Goal: Information Seeking & Learning: Understand process/instructions

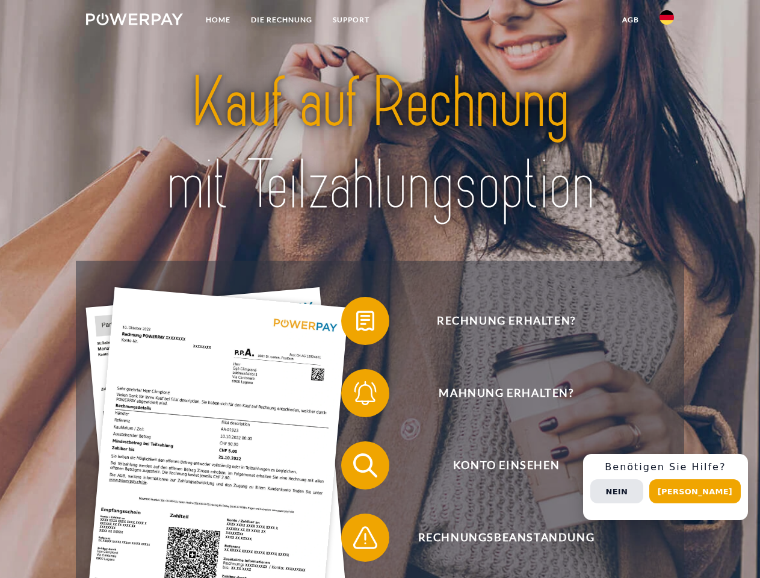
click at [134, 21] on img at bounding box center [134, 19] width 97 height 12
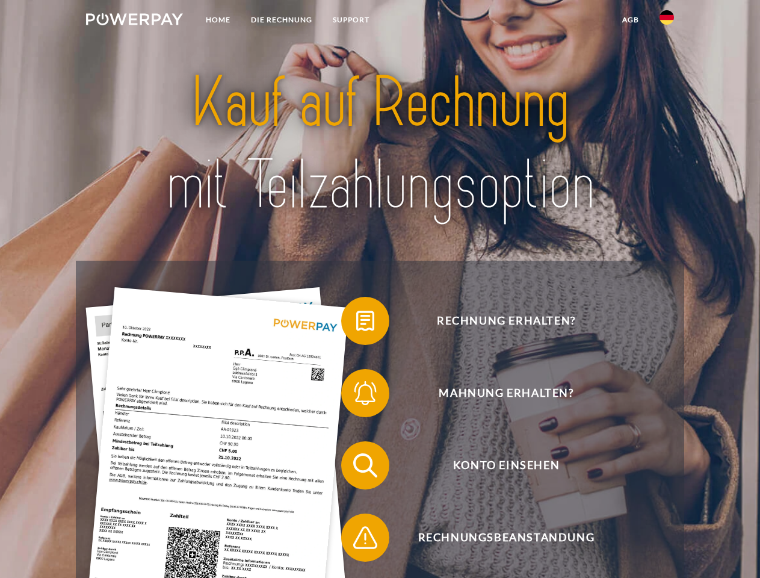
click at [667, 21] on img at bounding box center [667, 17] width 14 height 14
click at [630, 20] on link "agb" at bounding box center [630, 20] width 37 height 22
click at [356, 323] on span at bounding box center [347, 321] width 60 height 60
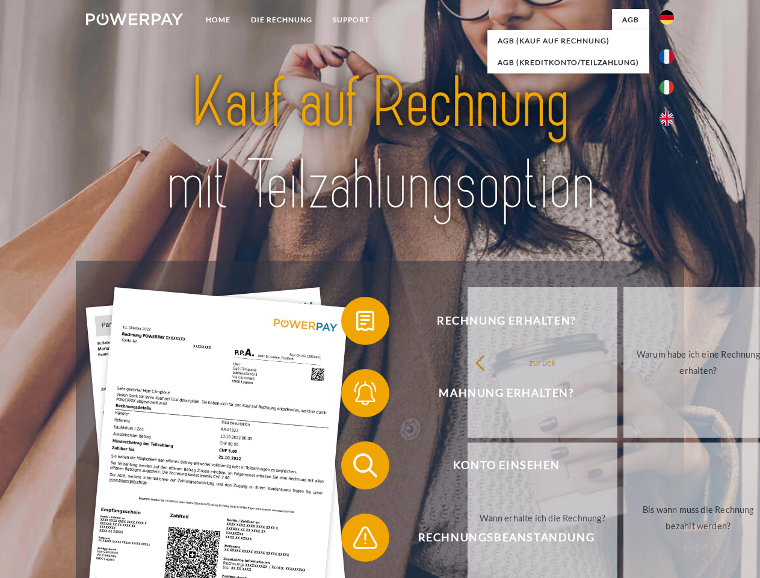
click at [456, 396] on div "zurück Warum habe ich eine Rechnung erhalten? Was habe ich noch offen, ist mein…" at bounding box center [699, 440] width 487 height 311
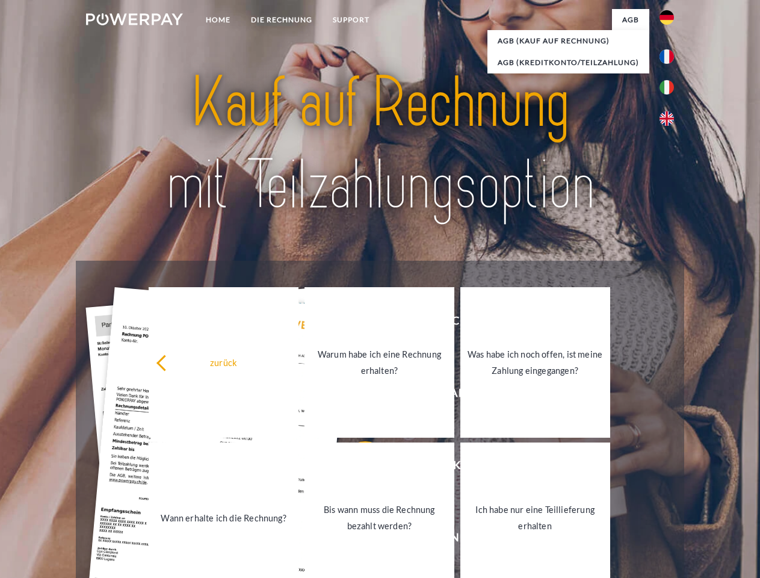
click at [356, 468] on link "Bis wann muss die Rechnung bezahlt werden?" at bounding box center [380, 518] width 150 height 151
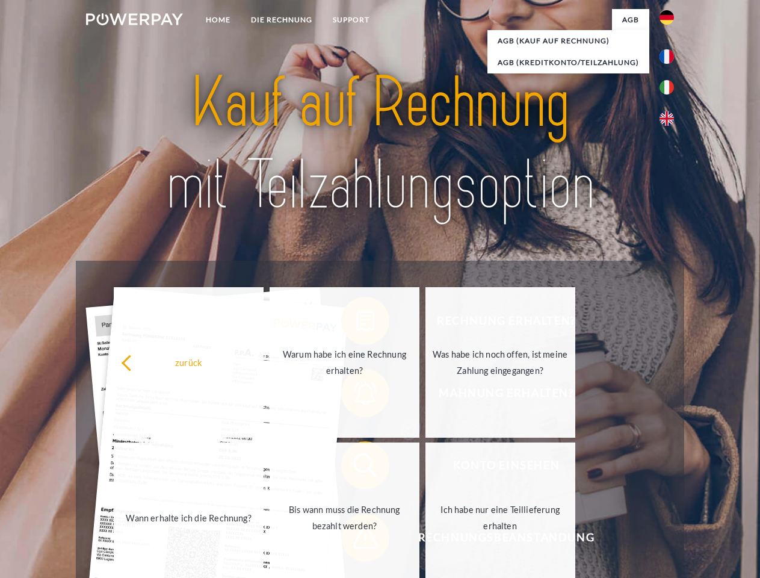
click at [356, 540] on span at bounding box center [347, 538] width 60 height 60
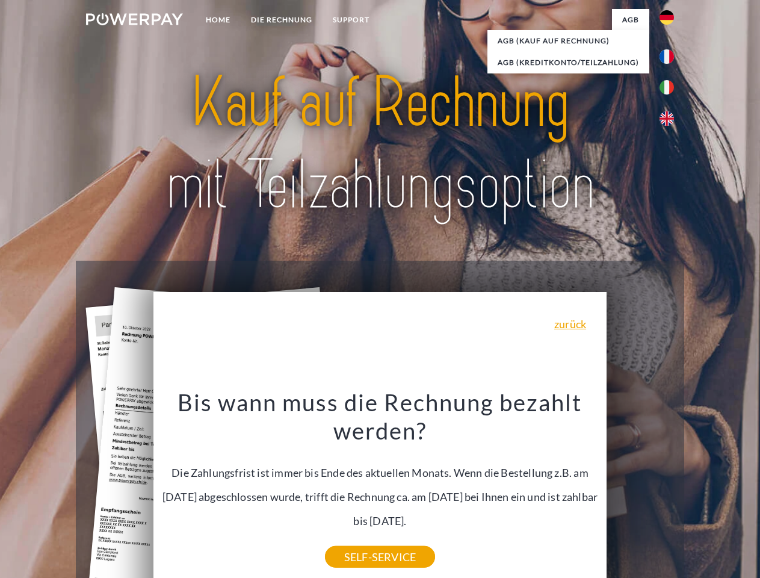
click at [670, 487] on div "Rechnung erhalten? Mahnung erhalten? Konto einsehen" at bounding box center [380, 502] width 608 height 482
click at [641, 490] on span "Konto einsehen" at bounding box center [506, 465] width 295 height 48
click at [700, 491] on header "Home DIE RECHNUNG SUPPORT" at bounding box center [380, 416] width 760 height 832
